Goal: Find specific page/section: Find specific page/section

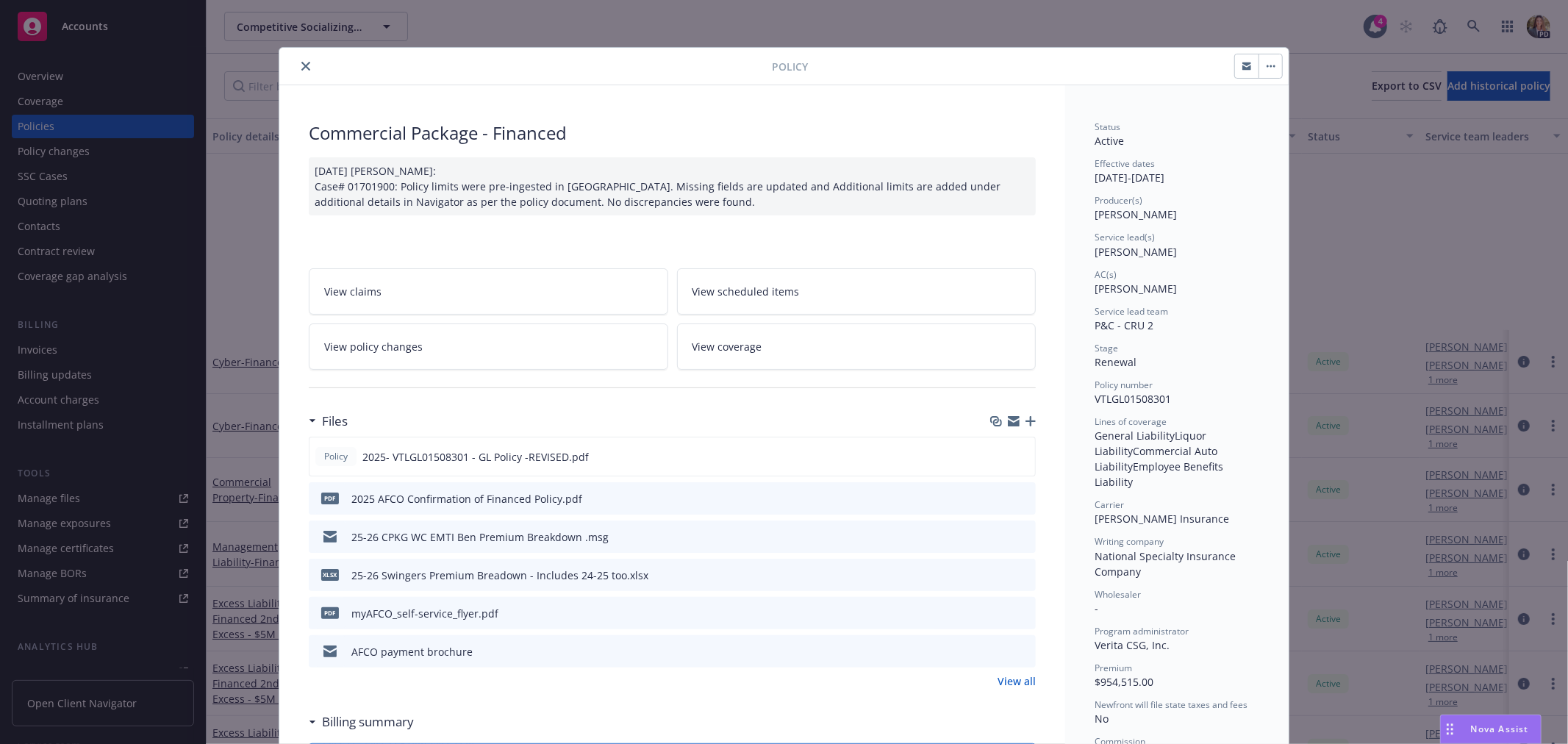
scroll to position [164, 0]
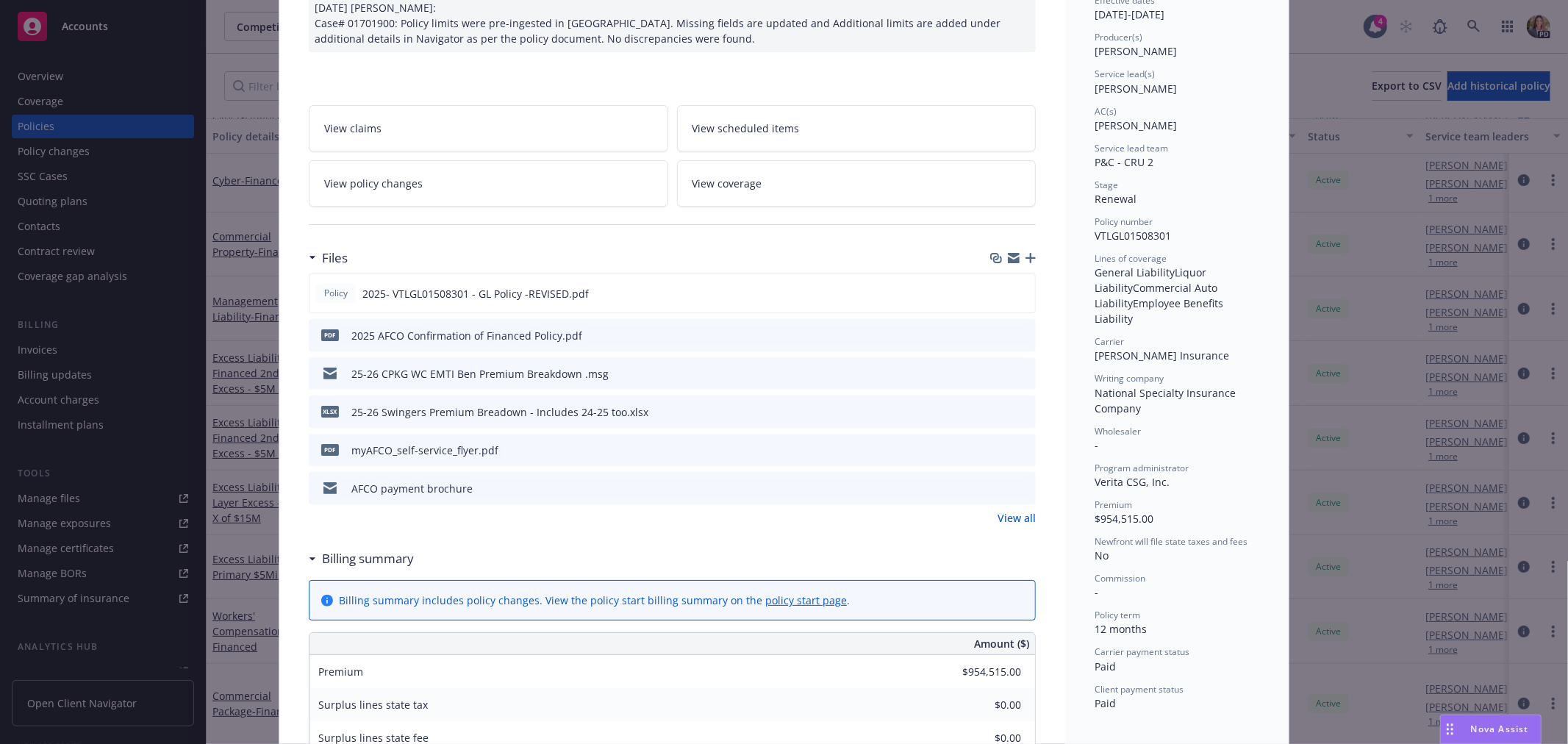
click at [96, 30] on div "Policy Commercial Package - Financed [DATE] [PERSON_NAME]: Case# 01701900: Poli…" at bounding box center [784, 372] width 1568 height 744
click at [89, 24] on div "Policy Commercial Package - Financed [DATE] [PERSON_NAME]: Case# 01701900: Poli…" at bounding box center [784, 372] width 1568 height 744
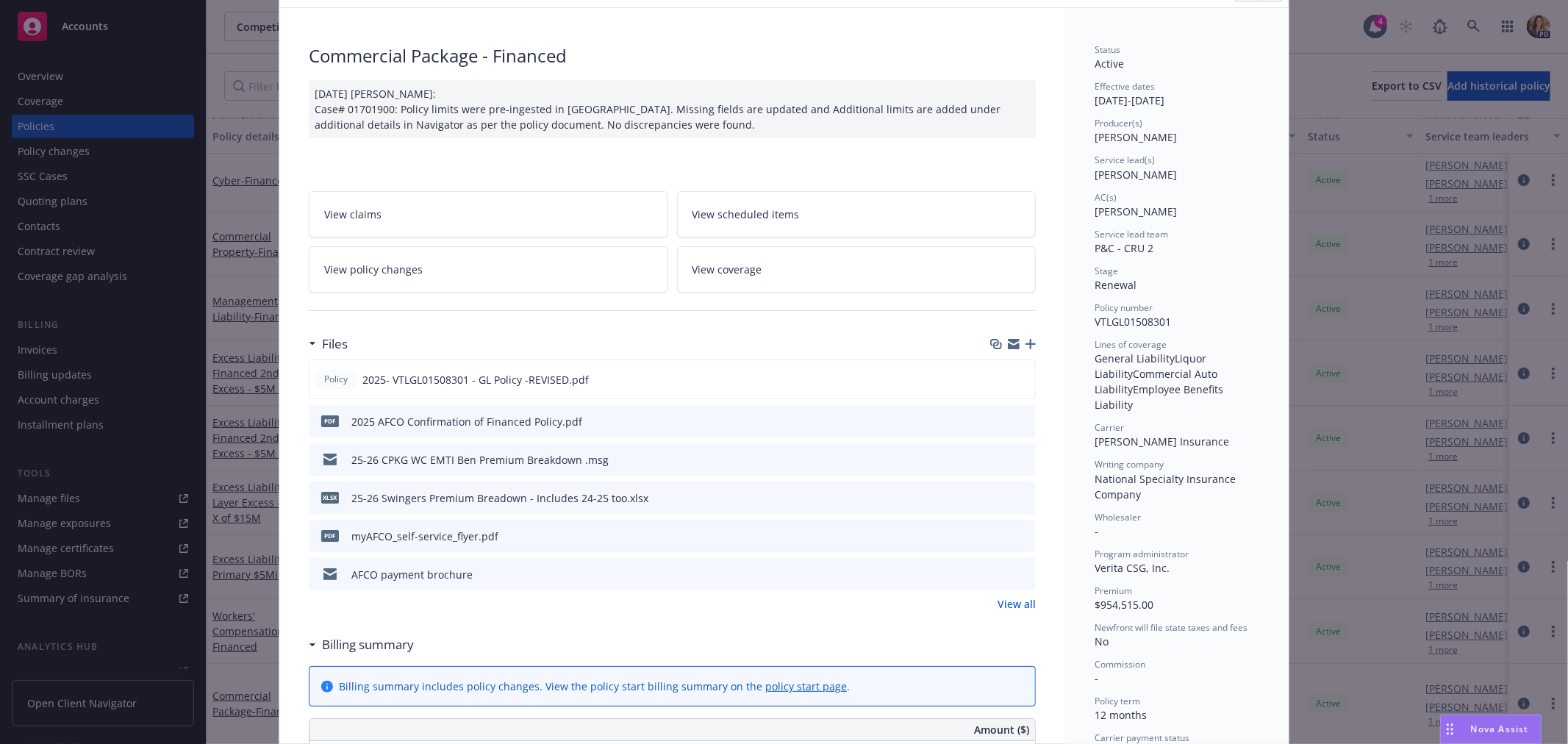
scroll to position [0, 0]
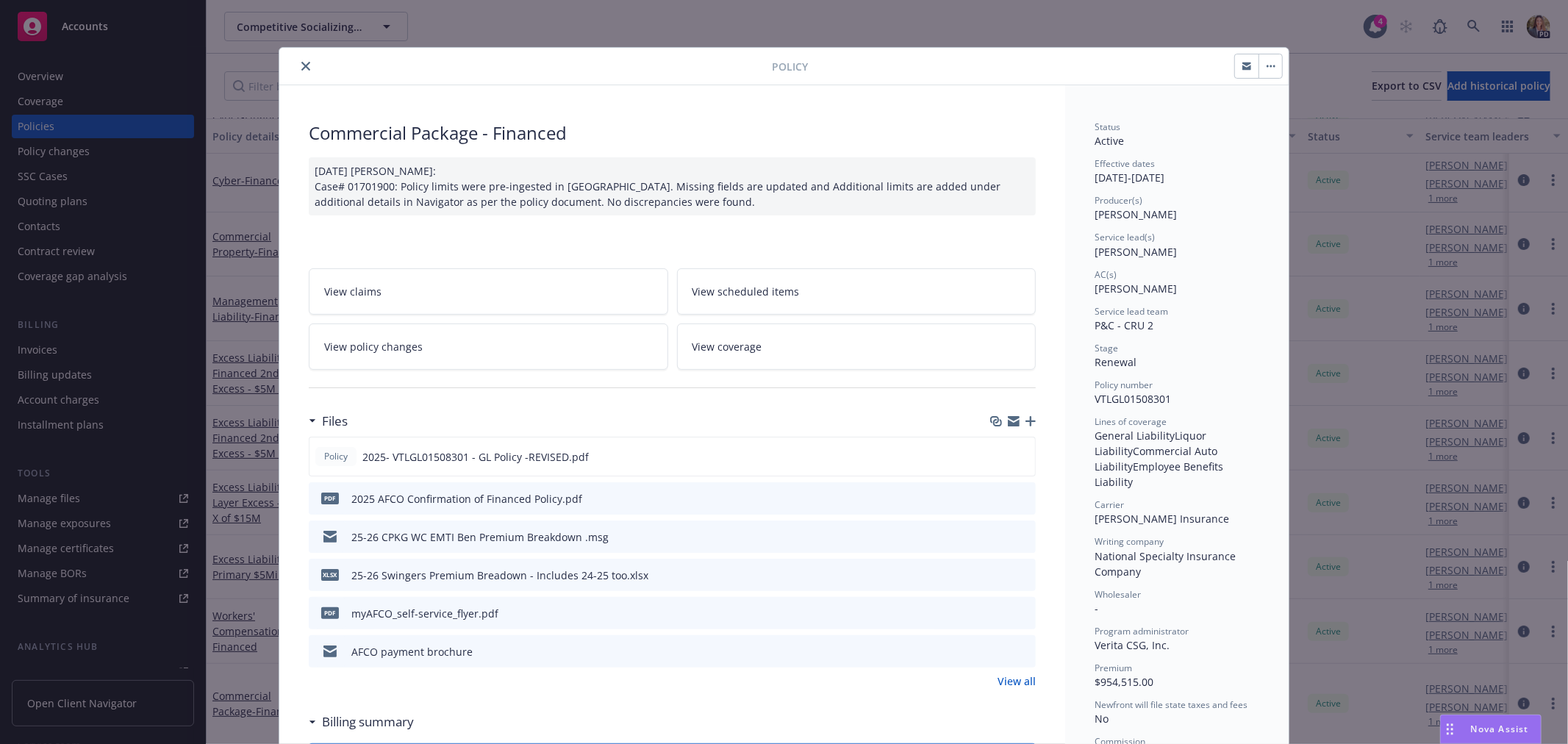
click at [301, 67] on icon "close" at bounding box center [306, 66] width 9 height 9
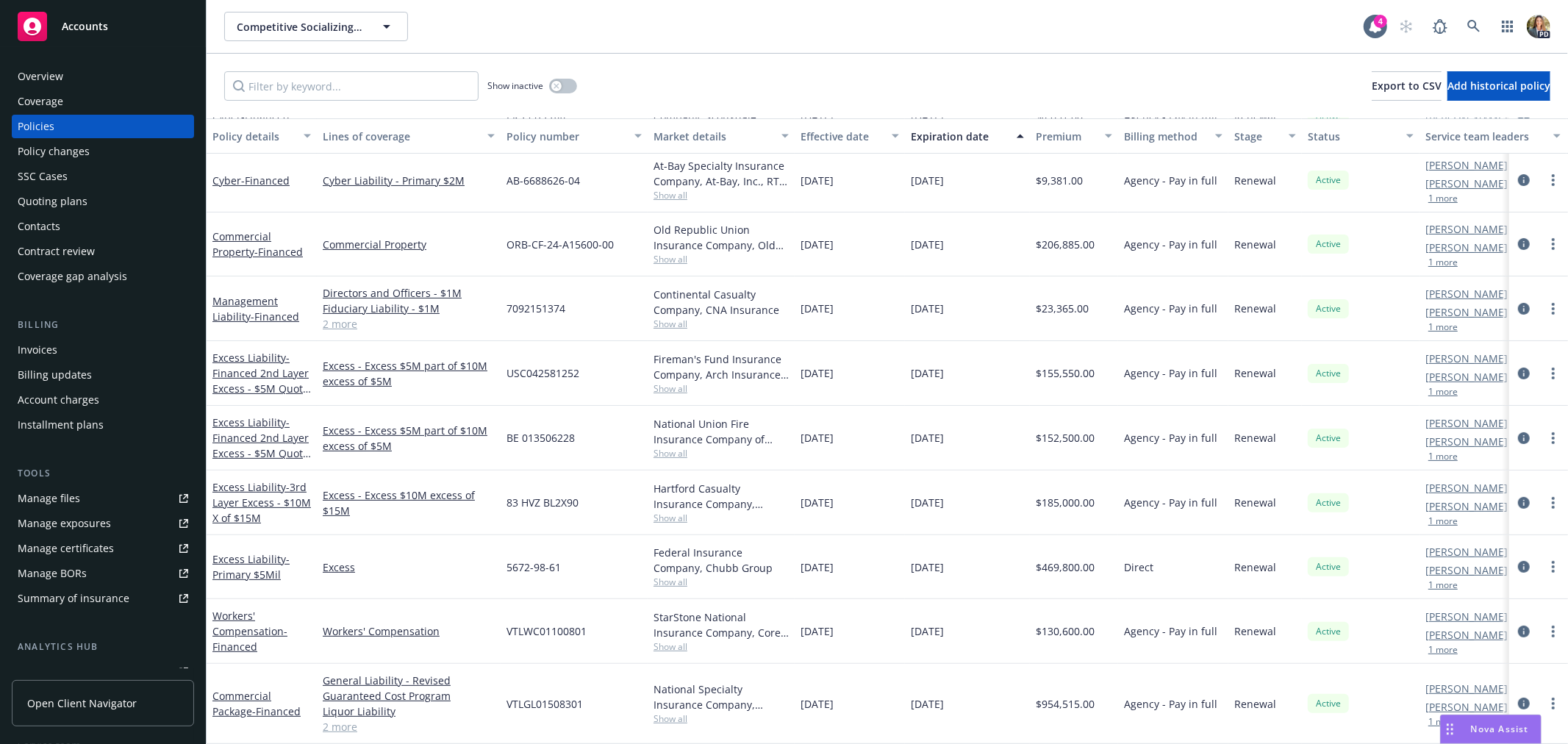
click at [71, 25] on span "Accounts" at bounding box center [85, 27] width 46 height 12
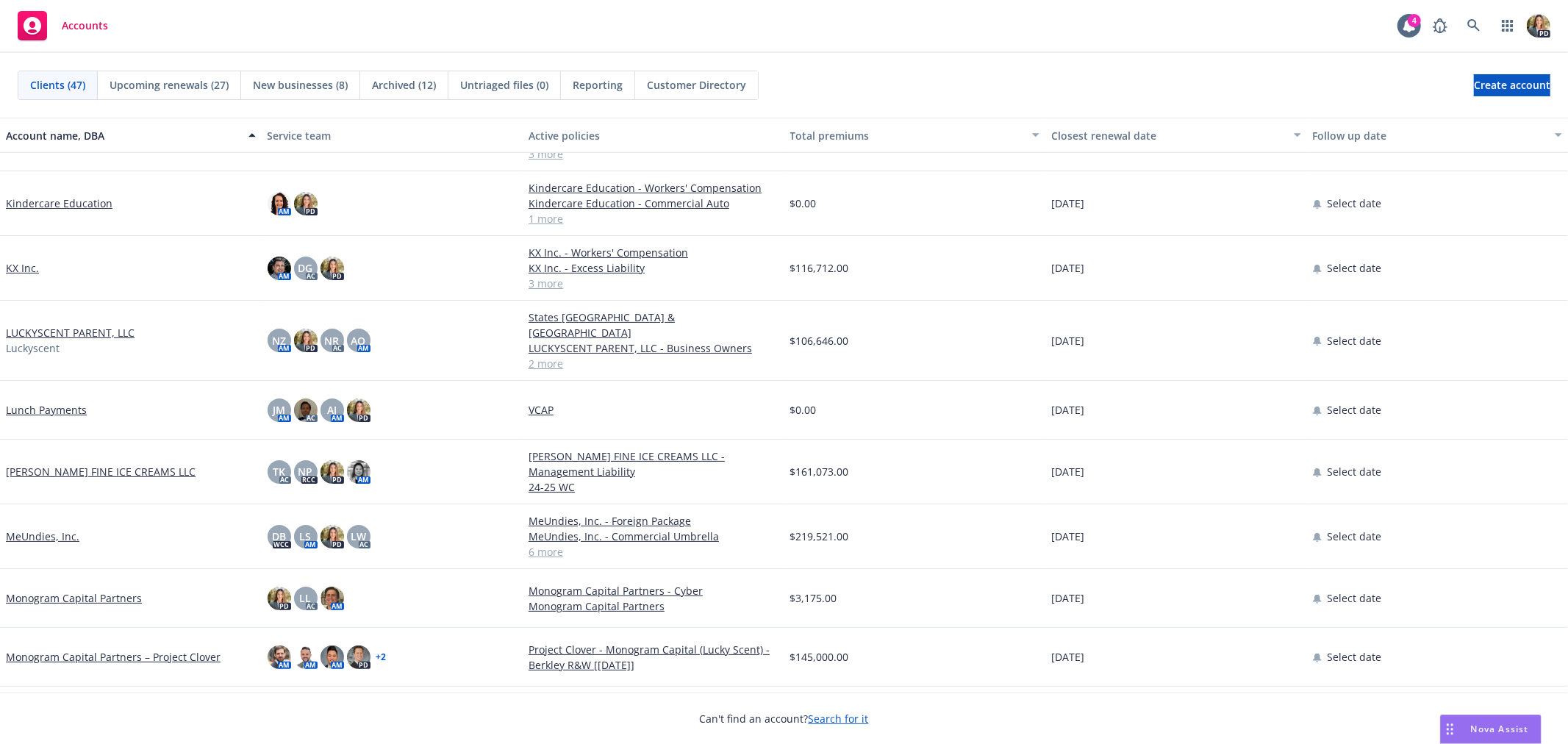
scroll to position [572, 0]
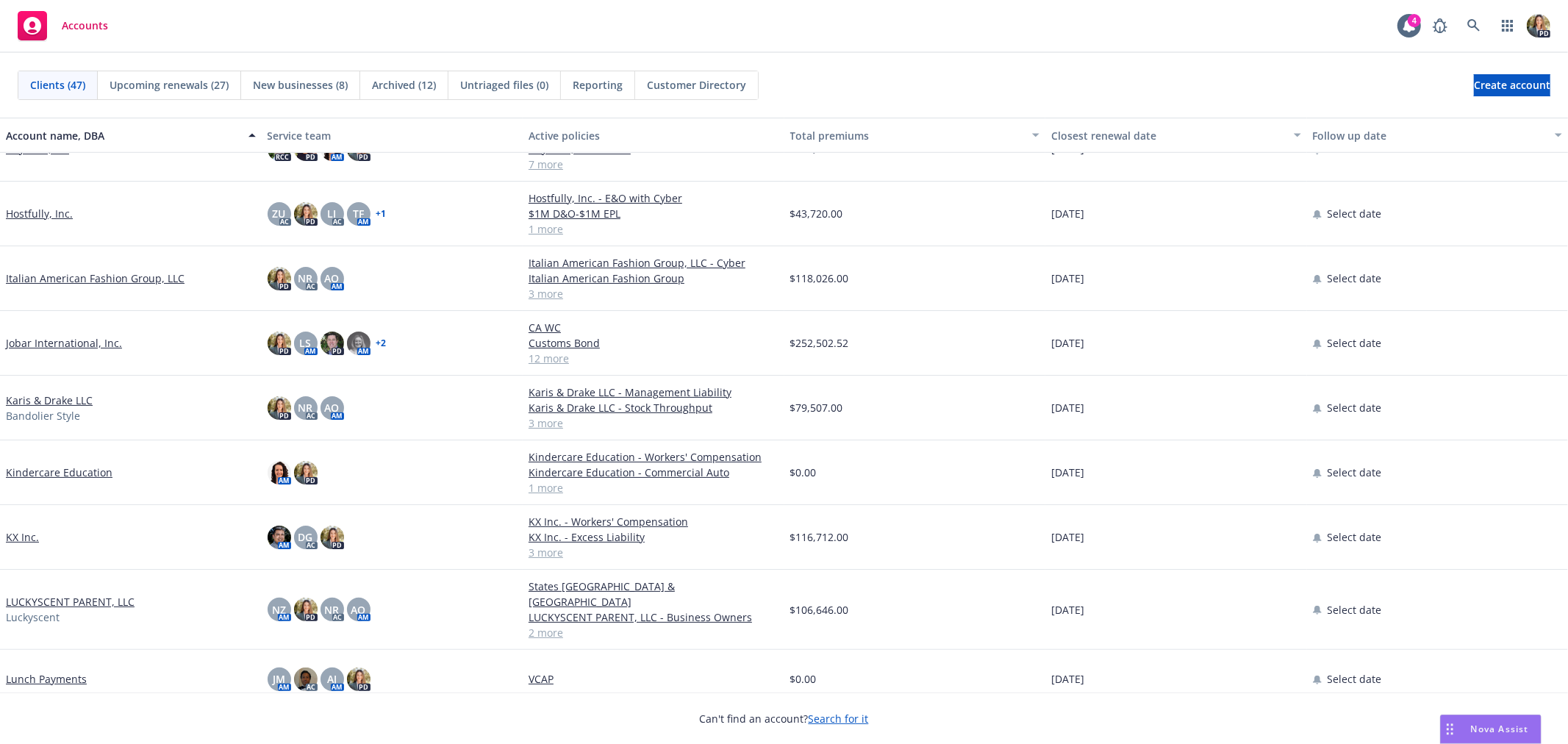
click at [52, 207] on link "Hostfully, Inc." at bounding box center [40, 214] width 67 height 16
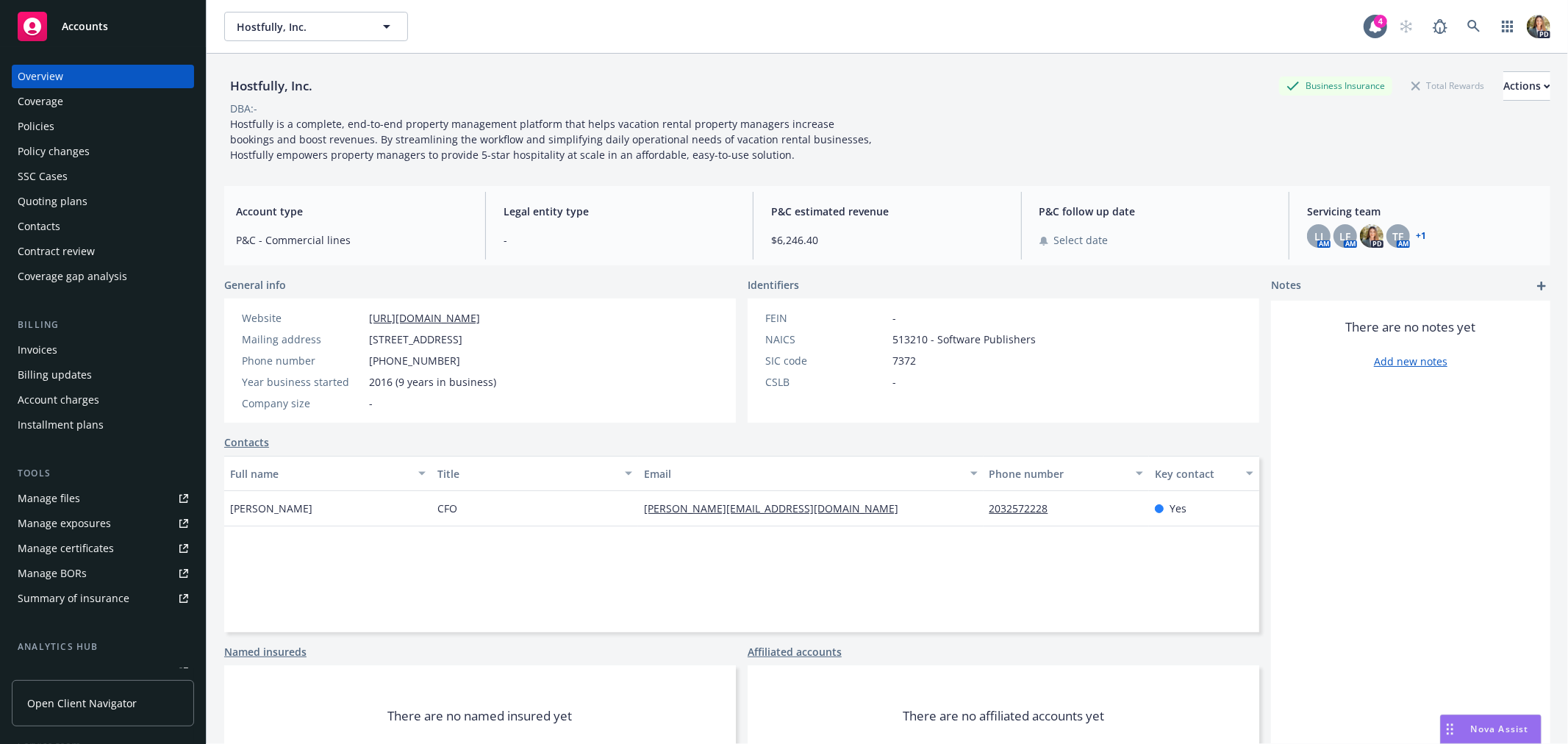
click at [108, 122] on div "Policies" at bounding box center [102, 126] width 170 height 23
